Goal: Task Accomplishment & Management: Use online tool/utility

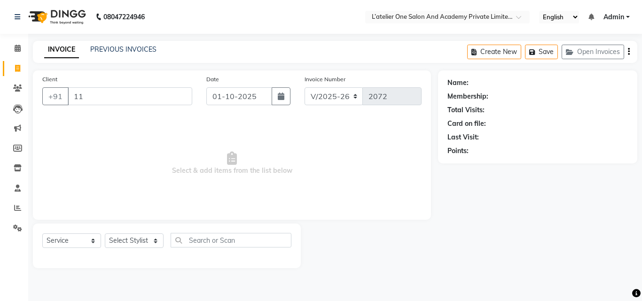
select select "6939"
select select "service"
click at [19, 52] on span at bounding box center [17, 48] width 16 height 11
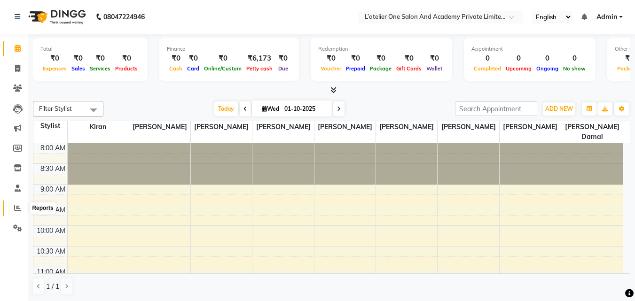
click at [19, 207] on icon at bounding box center [17, 208] width 7 height 7
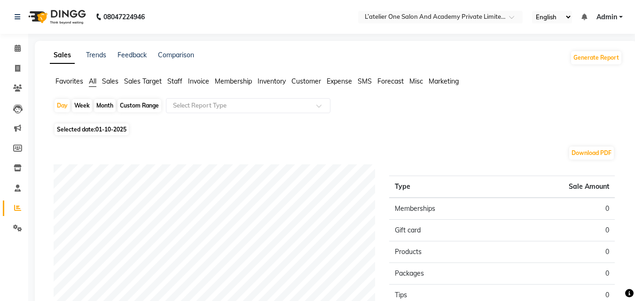
click at [110, 107] on div "Month" at bounding box center [105, 105] width 22 height 13
select select "10"
select select "2025"
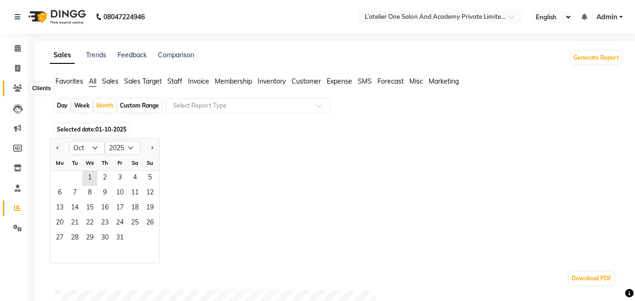
click at [17, 85] on icon at bounding box center [17, 88] width 9 height 7
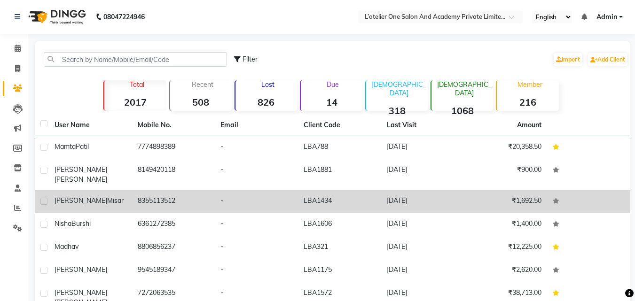
click at [101, 198] on div "[PERSON_NAME]" at bounding box center [91, 201] width 72 height 10
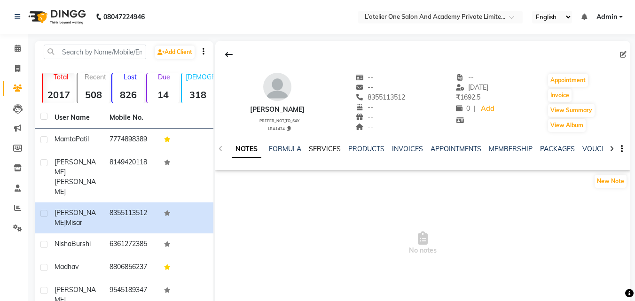
click at [322, 149] on link "SERVICES" at bounding box center [325, 149] width 32 height 8
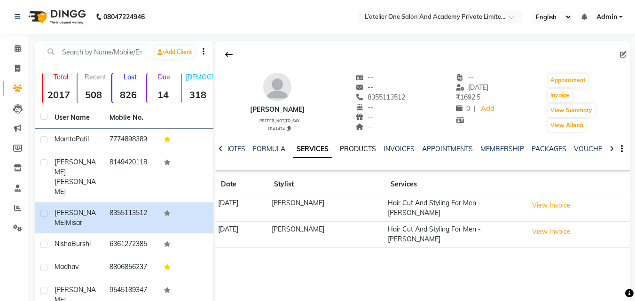
click at [361, 150] on link "PRODUCTS" at bounding box center [358, 149] width 36 height 8
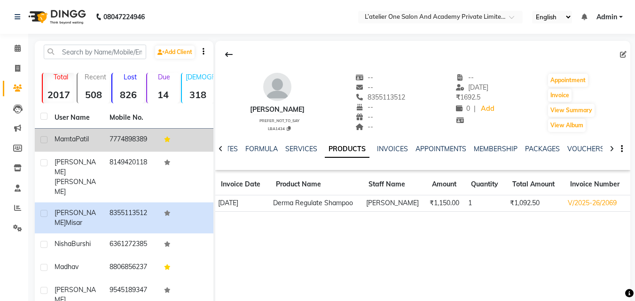
click at [111, 143] on td "7774898389" at bounding box center [131, 140] width 55 height 23
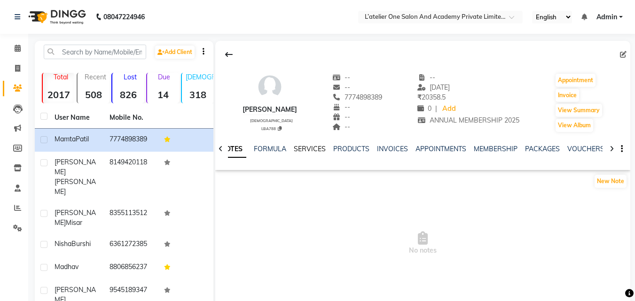
click at [304, 148] on link "SERVICES" at bounding box center [310, 149] width 32 height 8
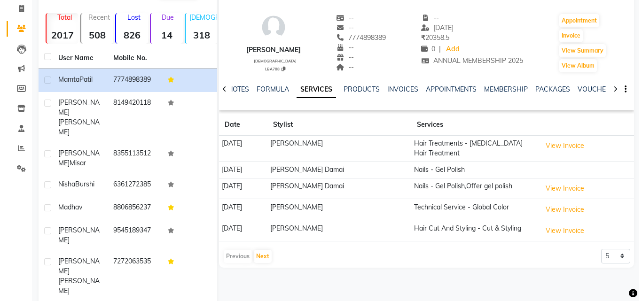
scroll to position [77, 0]
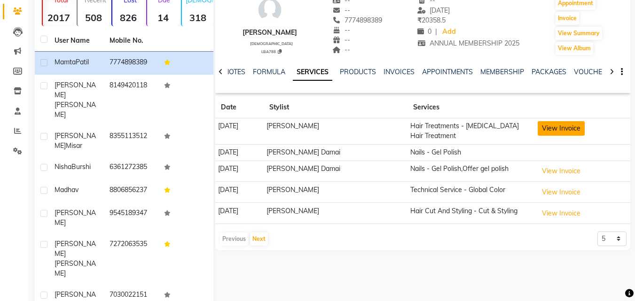
click at [574, 135] on button "View Invoice" at bounding box center [561, 128] width 47 height 15
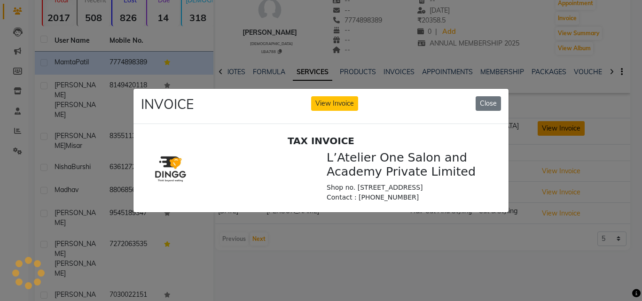
scroll to position [0, 0]
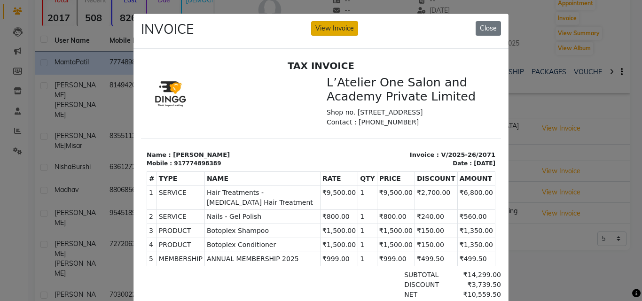
click at [333, 28] on button "View Invoice" at bounding box center [334, 28] width 47 height 15
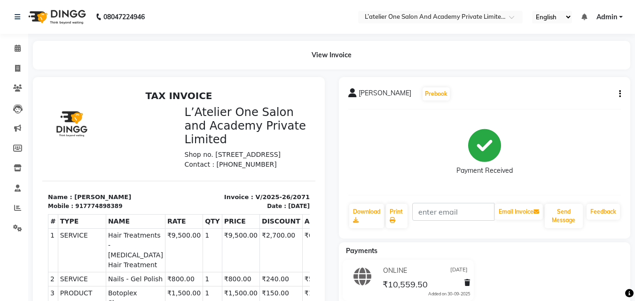
click at [620, 95] on icon "button" at bounding box center [620, 94] width 2 height 0
click at [588, 97] on div "Edit Item Staff" at bounding box center [573, 94] width 64 height 12
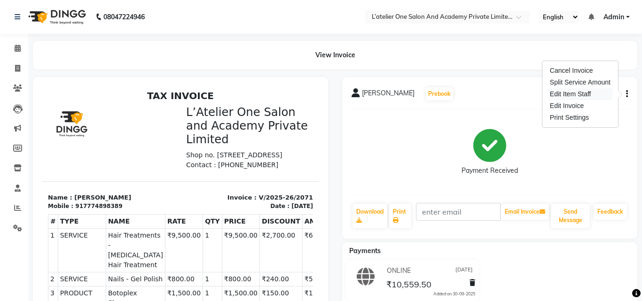
select select "55369"
select select "70406"
select select "55369"
select select "57291"
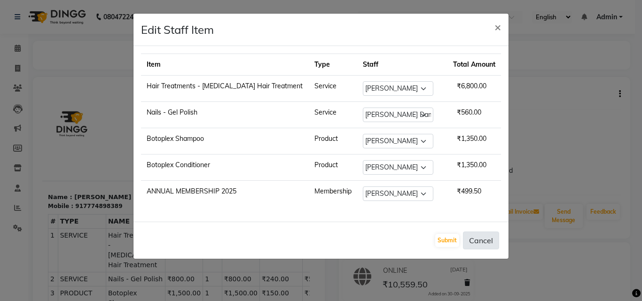
click at [491, 240] on button "Cancel" at bounding box center [481, 241] width 36 height 18
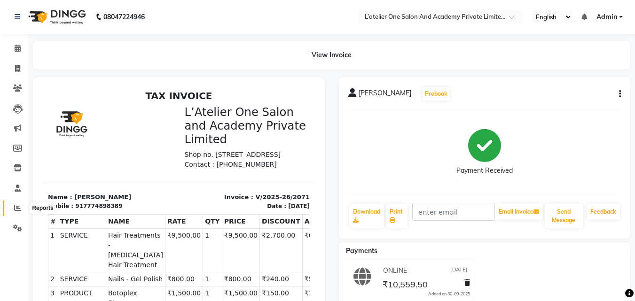
click at [16, 208] on icon at bounding box center [17, 208] width 7 height 7
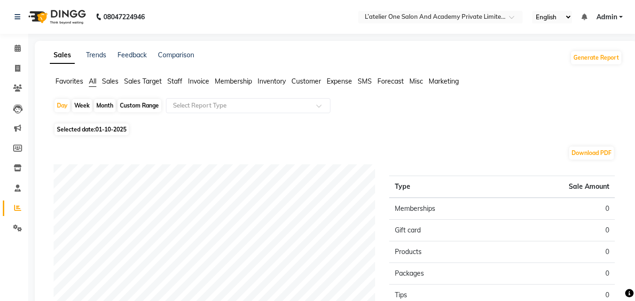
click at [109, 103] on div "Month" at bounding box center [105, 105] width 22 height 13
select select "10"
select select "2025"
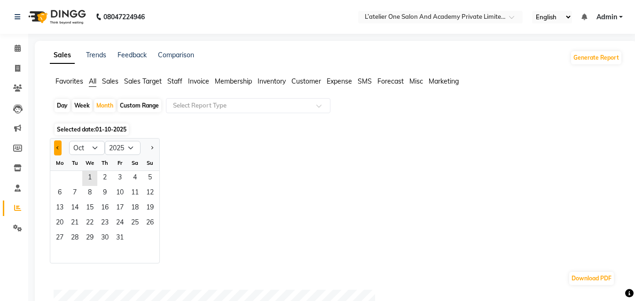
click at [54, 149] on button "Previous month" at bounding box center [58, 148] width 8 height 15
select select "9"
click at [61, 175] on span "1" at bounding box center [59, 178] width 15 height 15
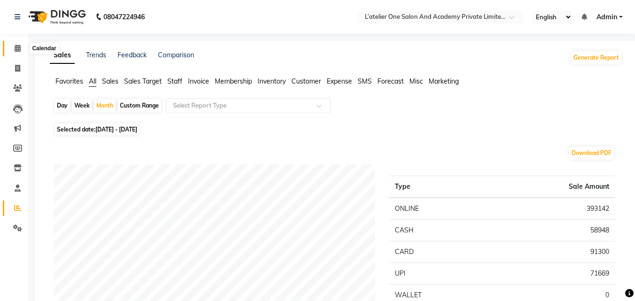
click at [23, 48] on span at bounding box center [17, 48] width 16 height 11
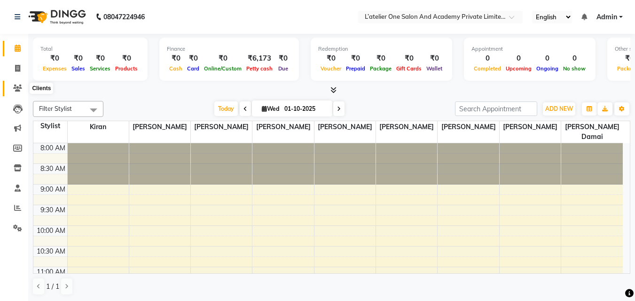
click at [19, 85] on icon at bounding box center [17, 88] width 9 height 7
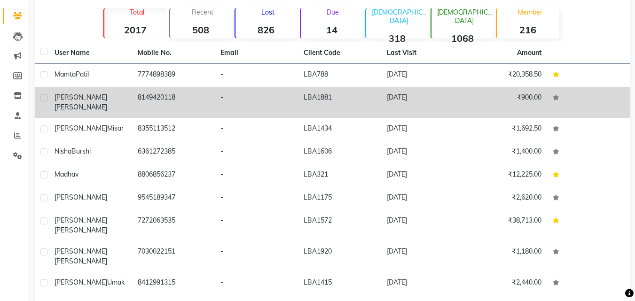
scroll to position [75, 0]
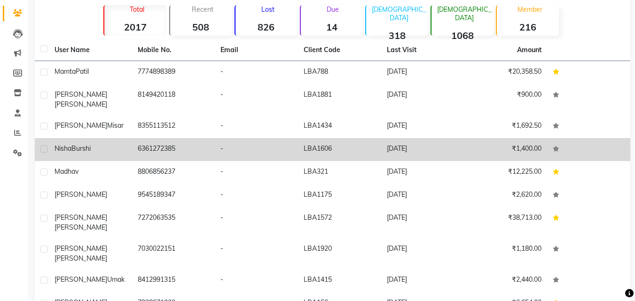
click at [148, 138] on td "6361272385" at bounding box center [173, 149] width 83 height 23
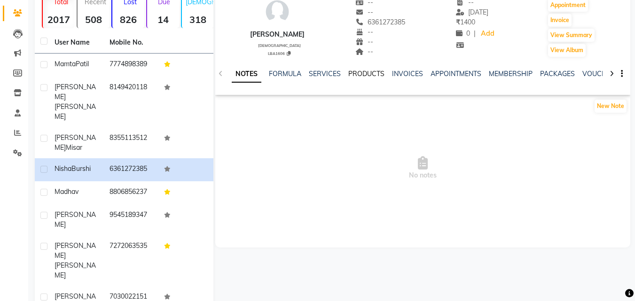
click at [363, 71] on link "PRODUCTS" at bounding box center [367, 74] width 36 height 8
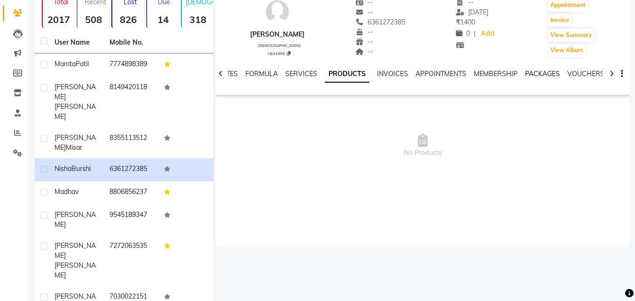
click at [537, 72] on link "PACKAGES" at bounding box center [542, 74] width 35 height 8
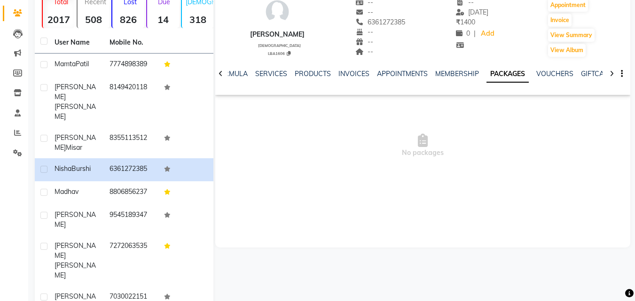
click at [611, 71] on icon at bounding box center [612, 74] width 4 height 7
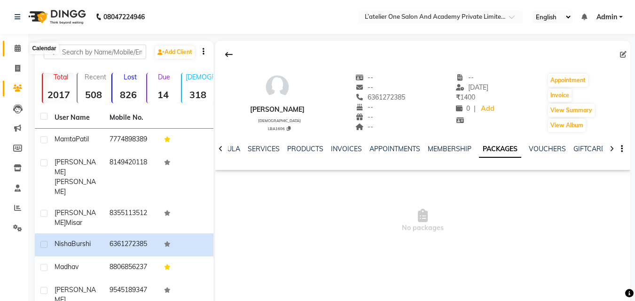
click at [16, 48] on icon at bounding box center [18, 48] width 6 height 7
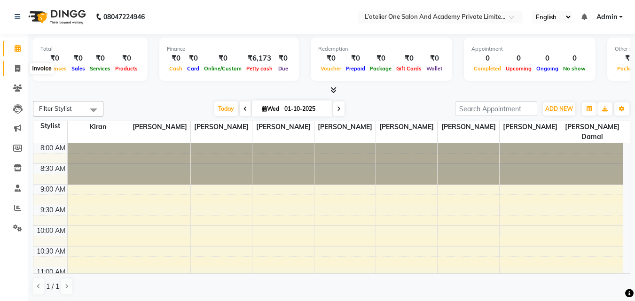
click at [17, 67] on icon at bounding box center [17, 68] width 5 height 7
select select "service"
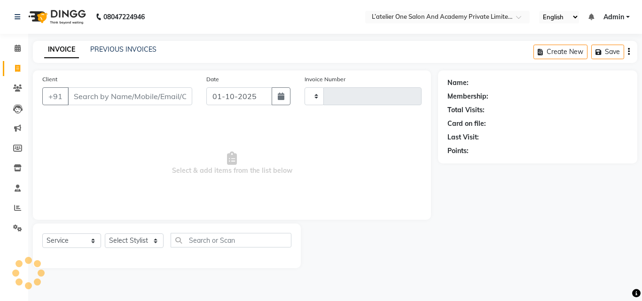
type input "2072"
select select "6939"
